Goal: Check status: Check status

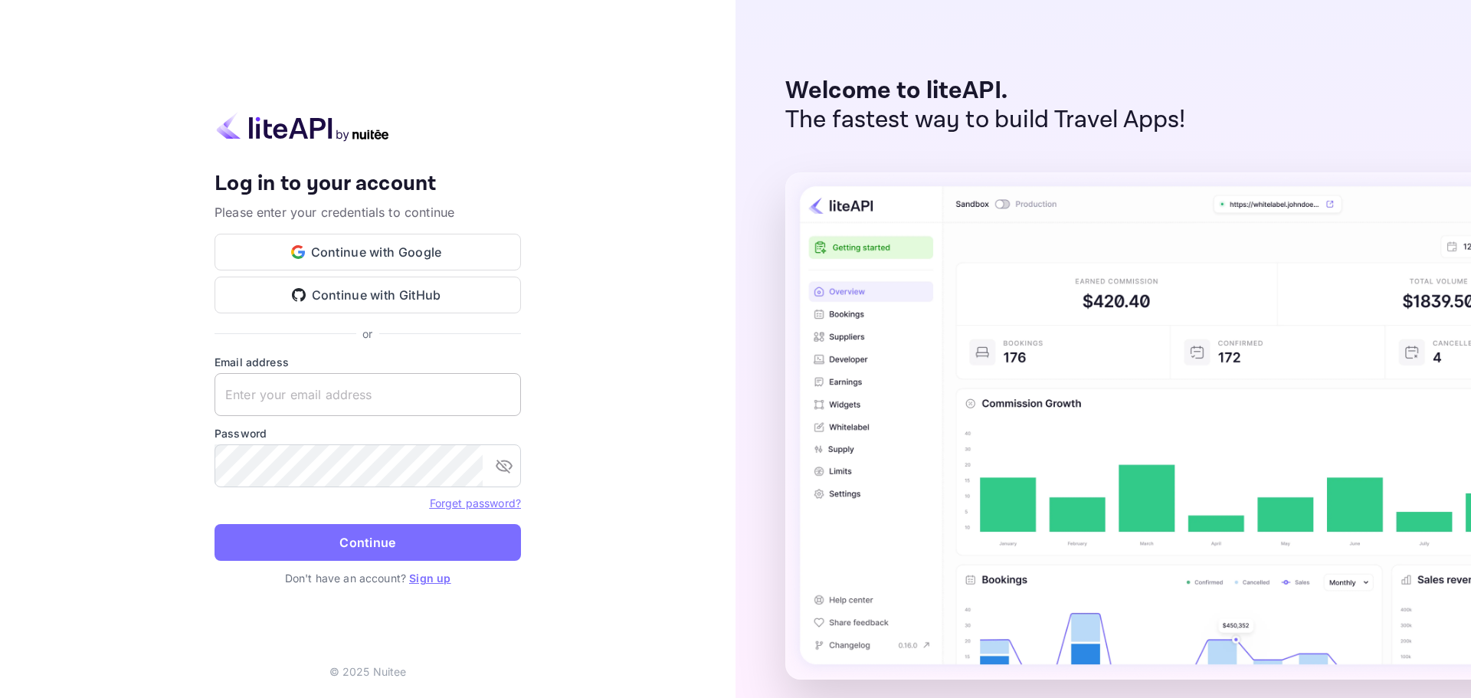
click at [351, 387] on input "text" at bounding box center [368, 394] width 306 height 43
paste input "[EMAIL_ADDRESS][DOMAIN_NAME]"
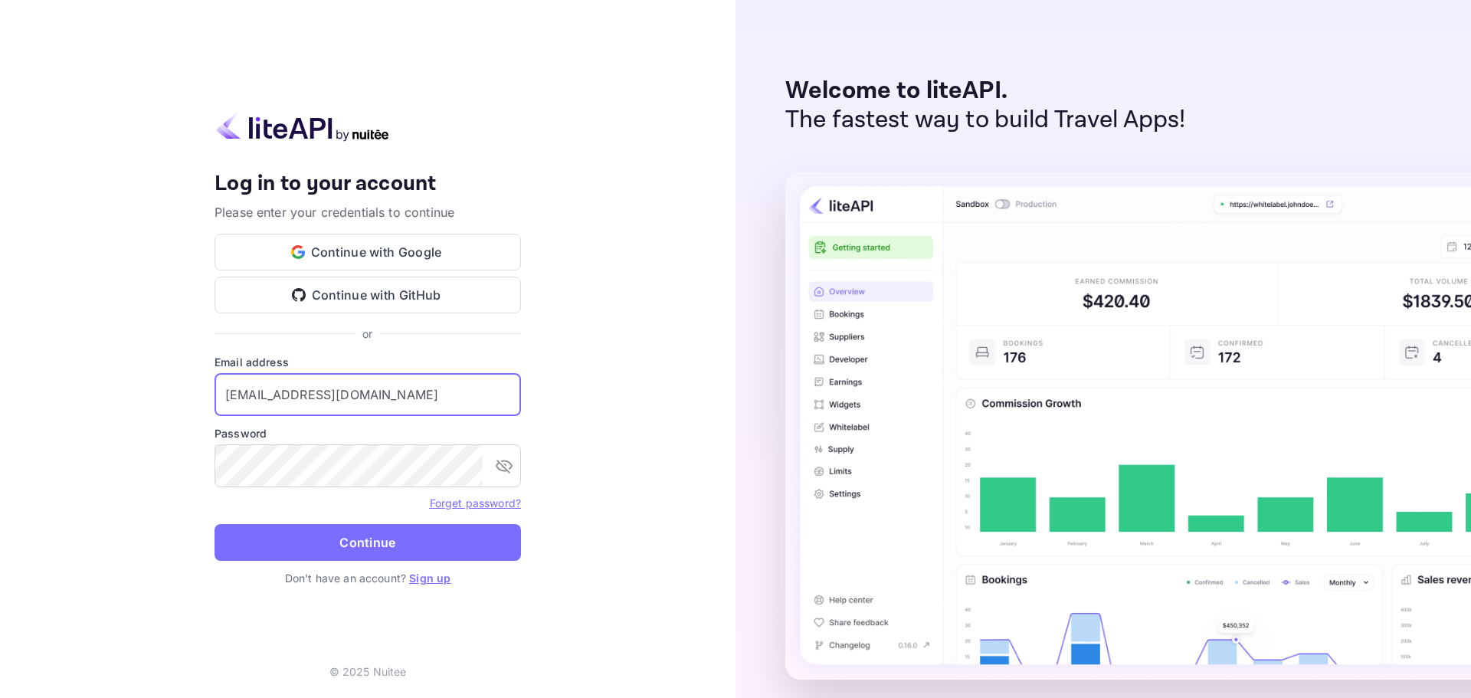
type input "[EMAIL_ADDRESS][DOMAIN_NAME]"
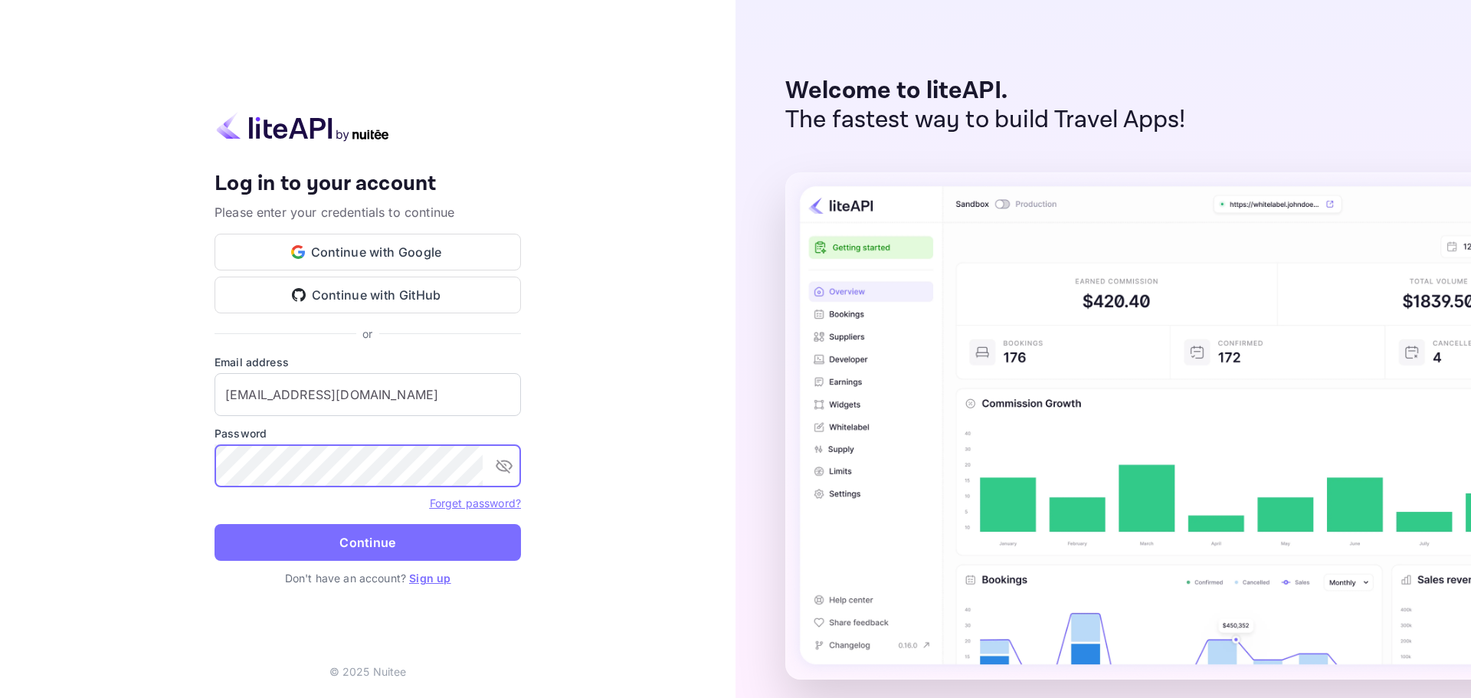
drag, startPoint x: 313, startPoint y: 552, endPoint x: 314, endPoint y: 539, distance: 13.1
click at [313, 552] on button "Continue" at bounding box center [368, 542] width 306 height 37
click at [384, 551] on button "Continue" at bounding box center [368, 542] width 306 height 37
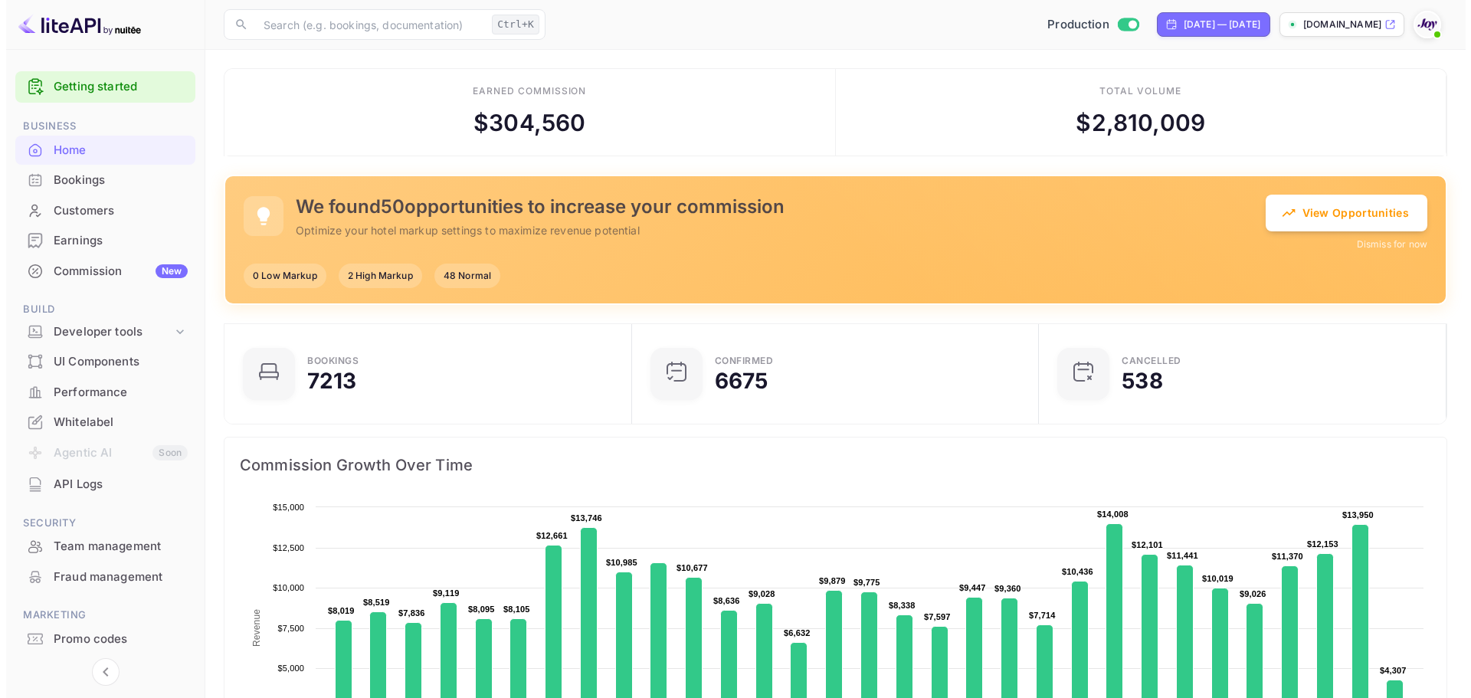
scroll to position [12, 12]
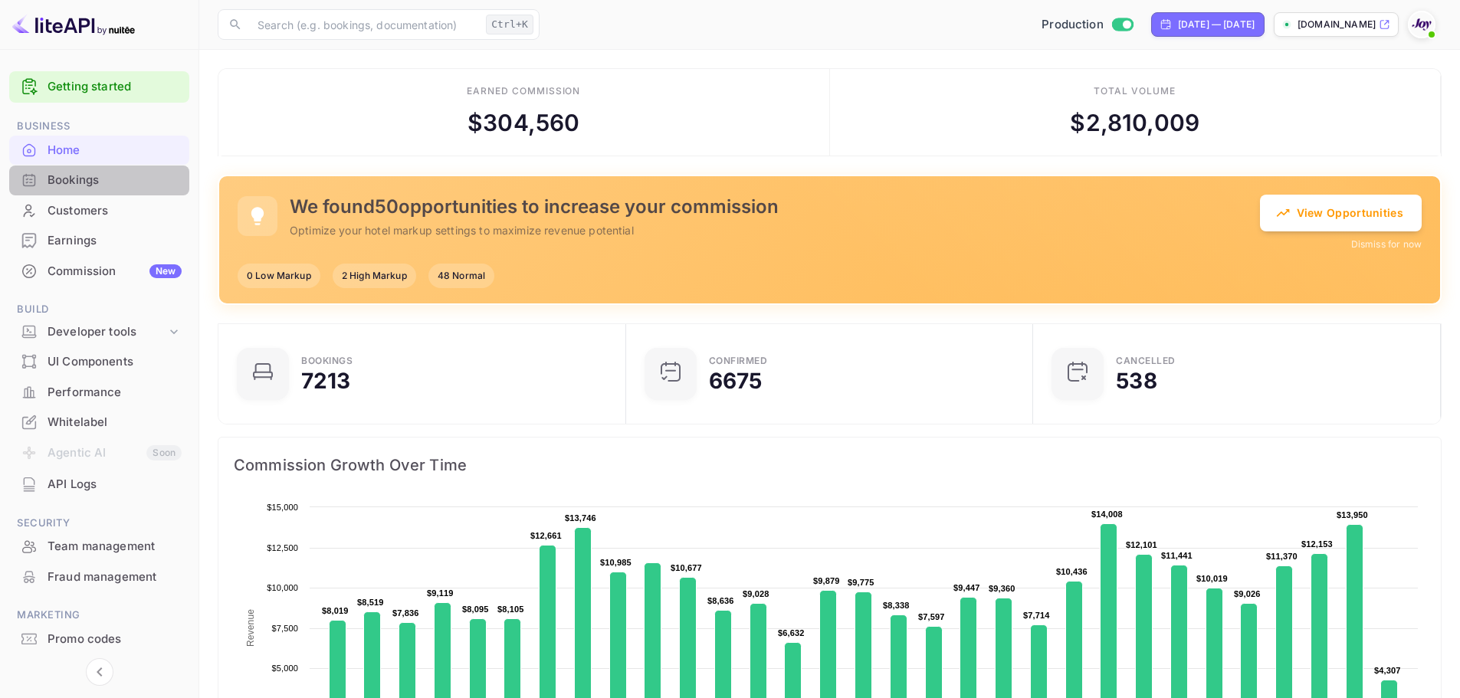
click at [87, 186] on div "Bookings" at bounding box center [115, 181] width 134 height 18
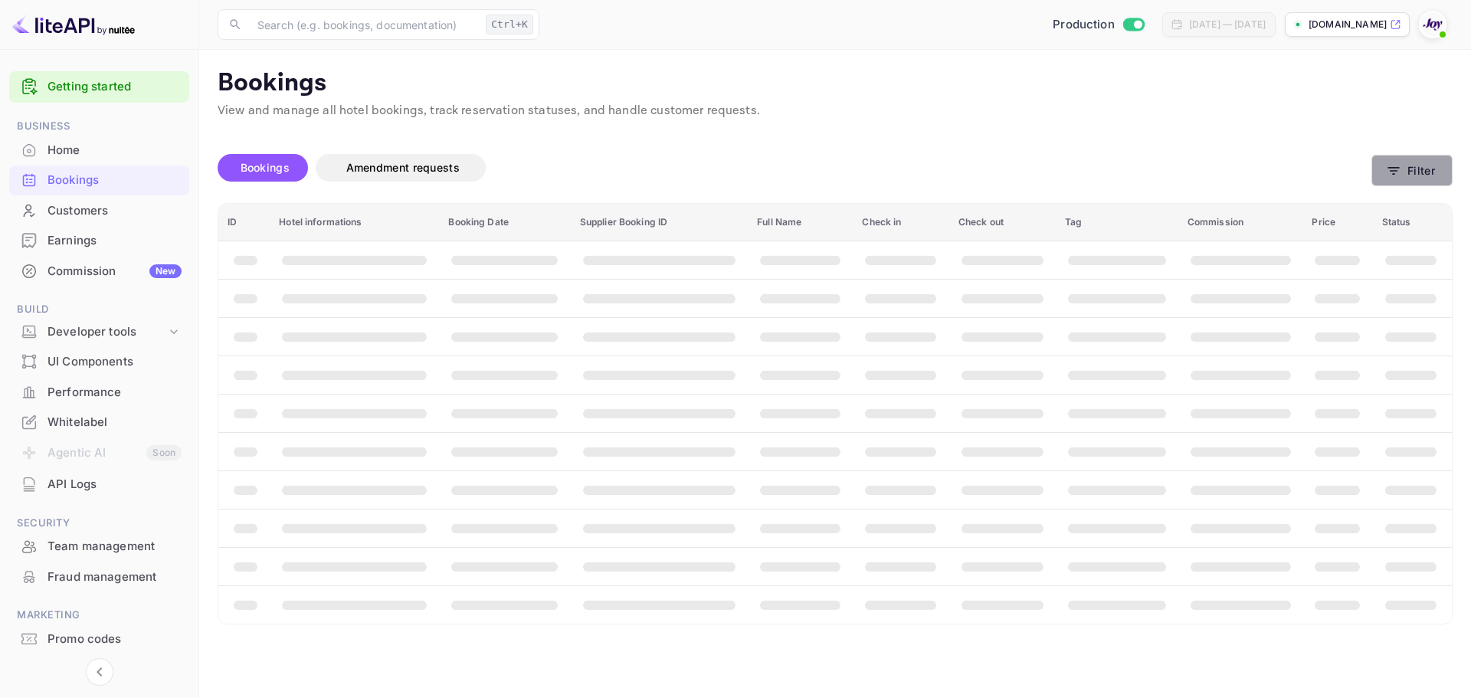
click at [1416, 174] on button "Filter" at bounding box center [1411, 170] width 81 height 31
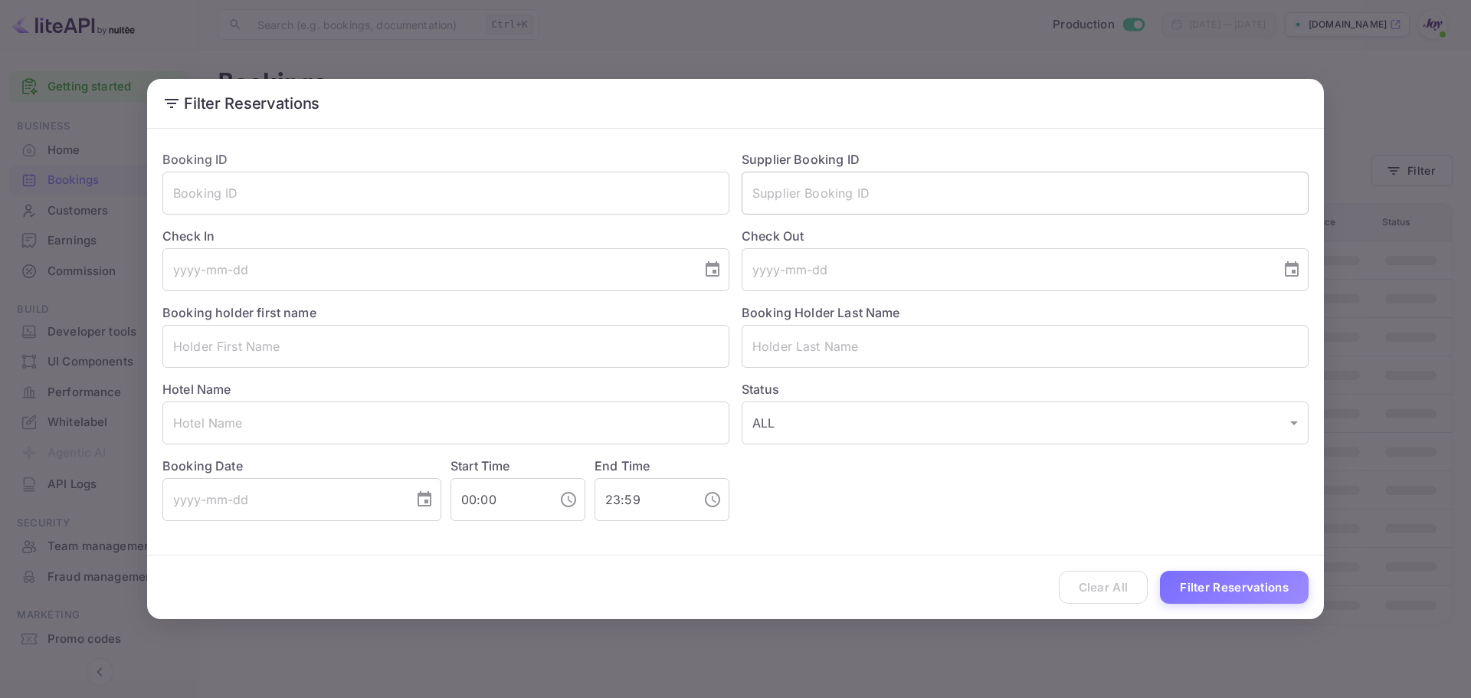
click at [817, 187] on input "text" at bounding box center [1025, 193] width 567 height 43
paste input "8476826"
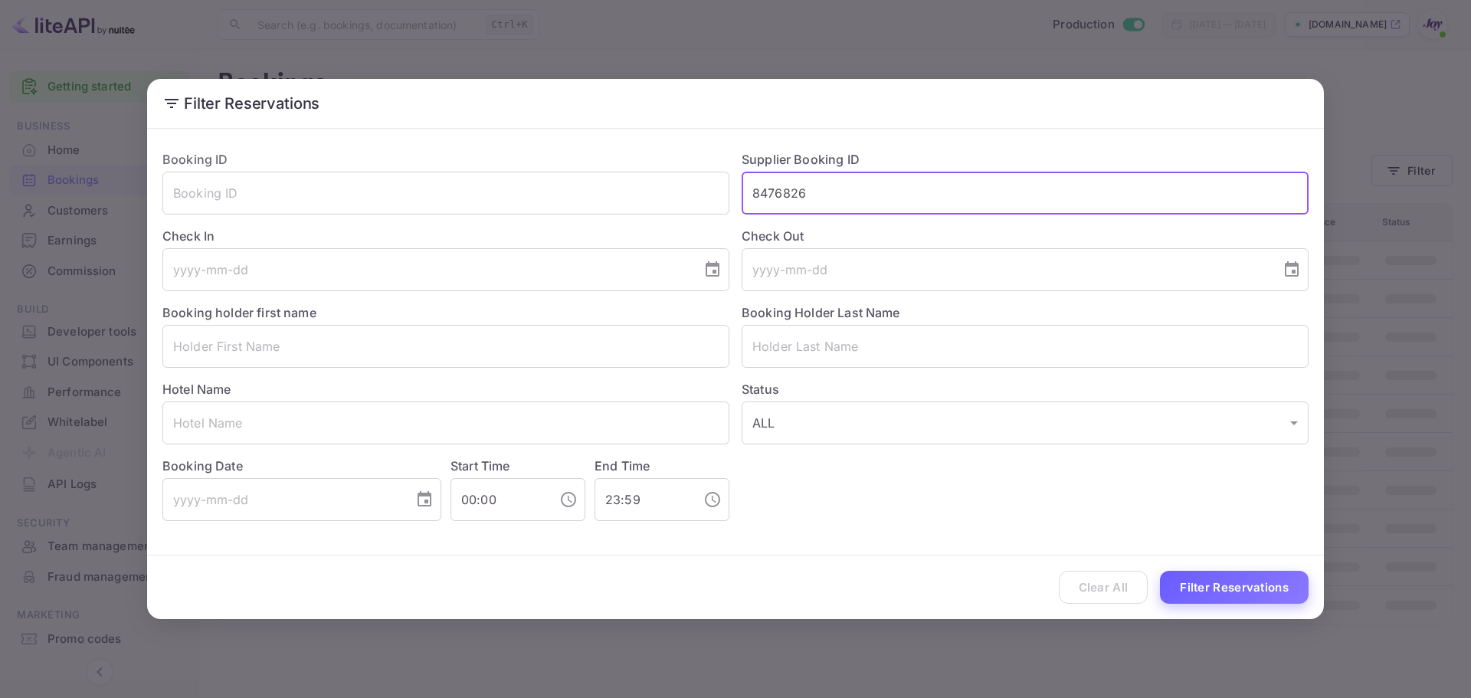
type input "8476826"
click at [1276, 578] on button "Filter Reservations" at bounding box center [1234, 587] width 149 height 33
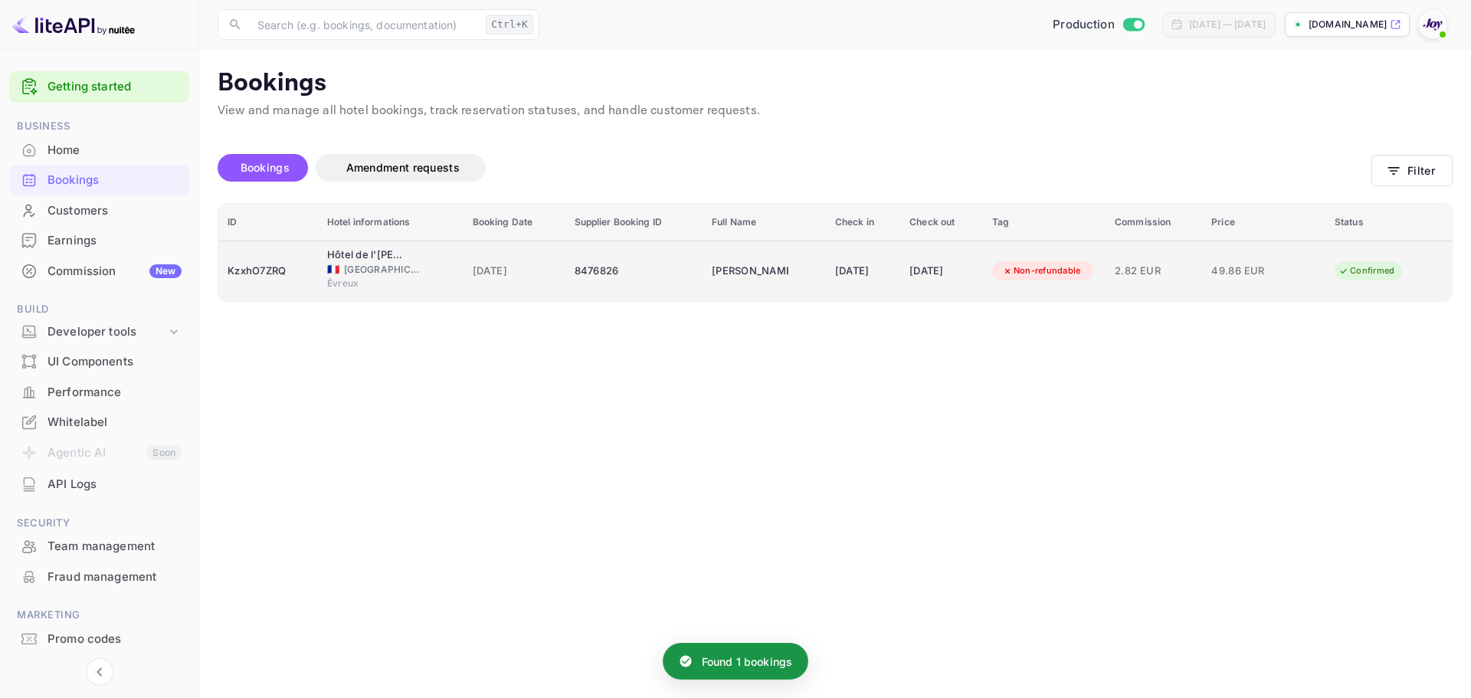
click at [647, 275] on div "8476826" at bounding box center [635, 271] width 120 height 25
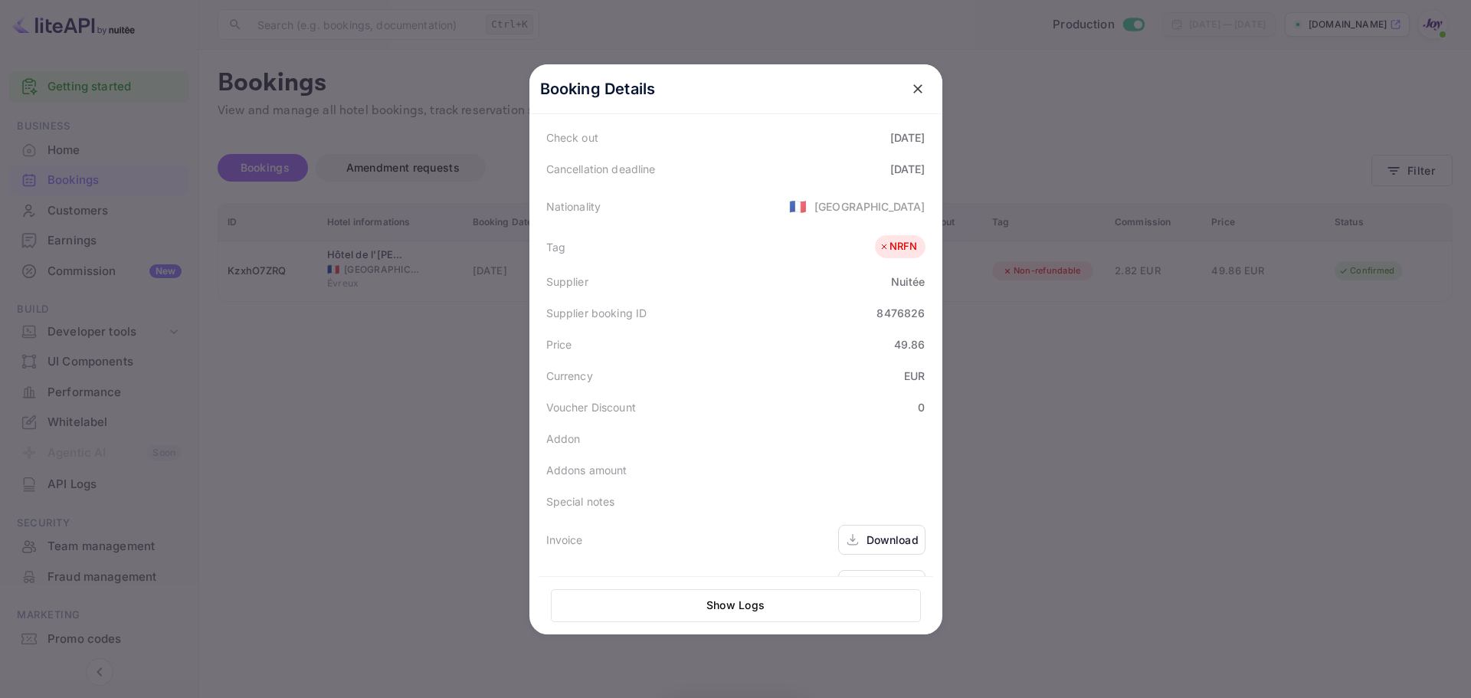
scroll to position [342, 0]
